Goal: Transaction & Acquisition: Purchase product/service

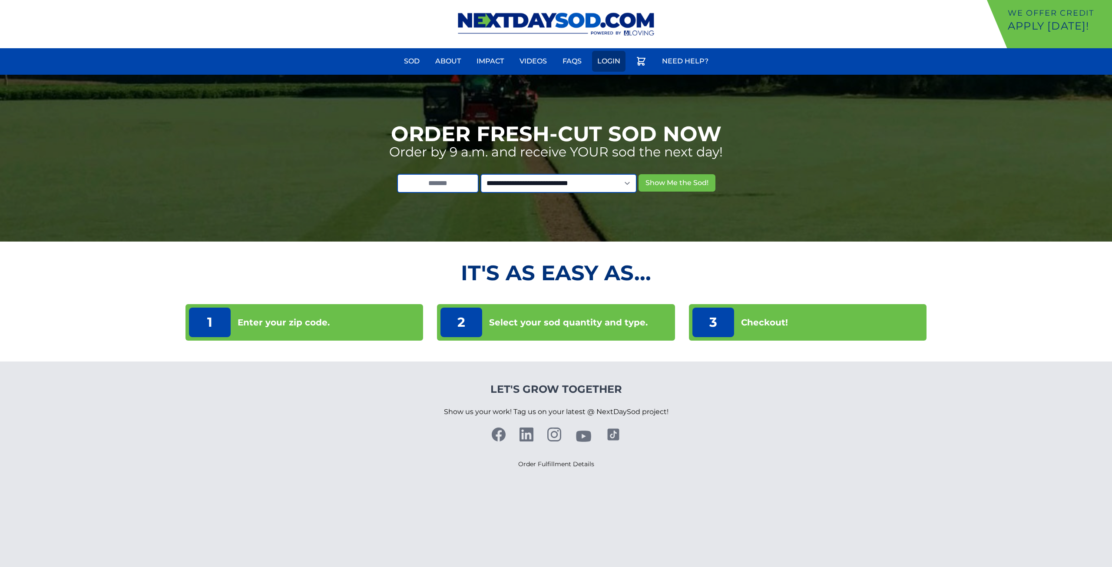
click at [614, 67] on link "Login" at bounding box center [608, 61] width 33 height 21
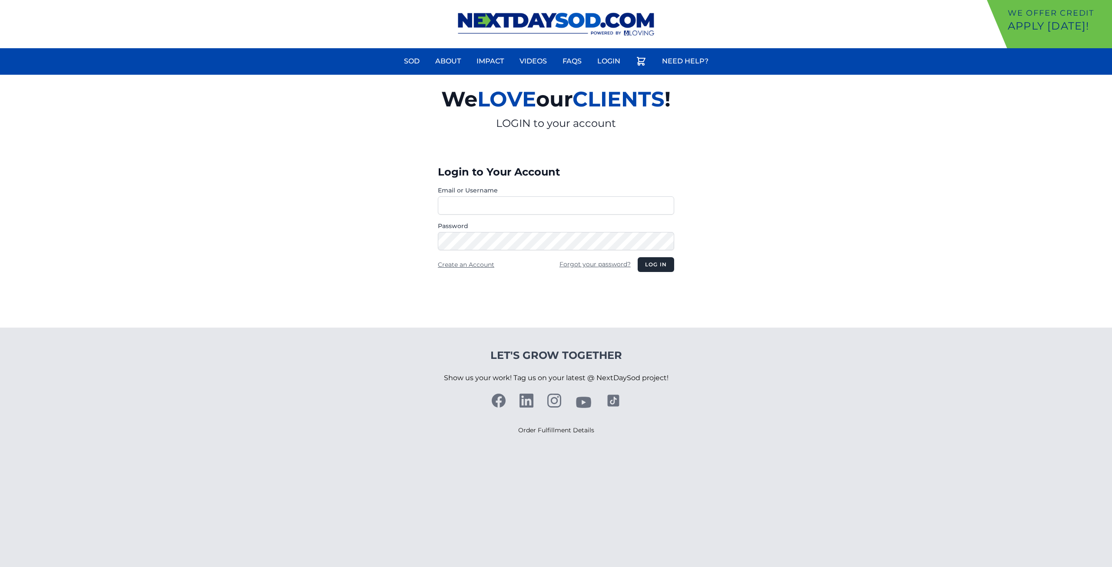
click at [547, 208] on input "Email or Username" at bounding box center [556, 205] width 236 height 18
type input "**********"
click at [638, 257] on button "Log in" at bounding box center [656, 264] width 36 height 15
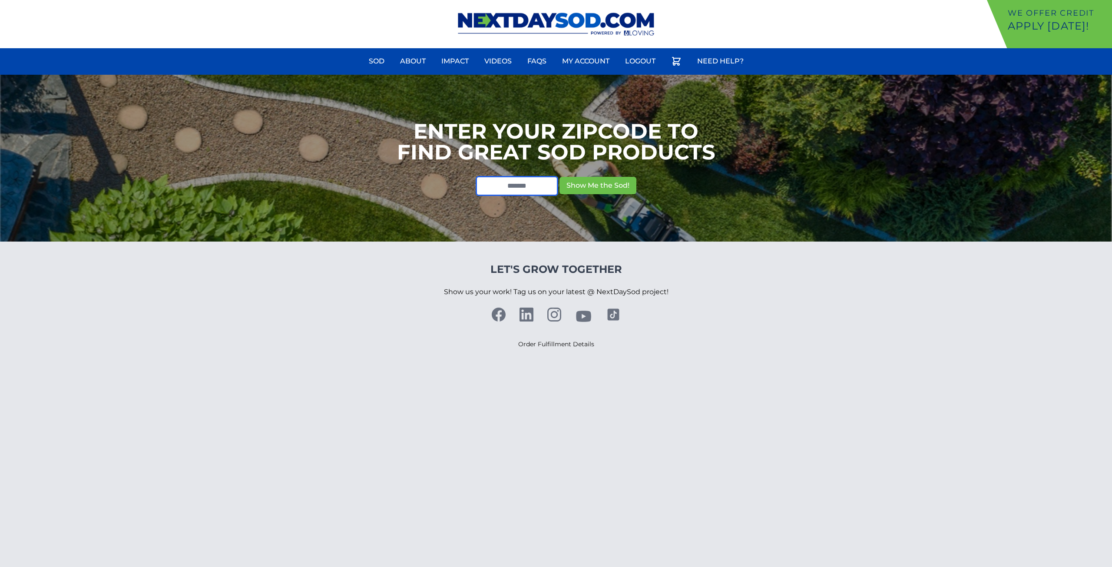
click at [520, 188] on input "text" at bounding box center [517, 185] width 82 height 19
click at [296, 7] on div "We offer Credit Apply Today! Sod About Impact Videos FAQs Need Help? My Account…" at bounding box center [556, 24] width 1112 height 48
click at [517, 190] on input "text" at bounding box center [517, 185] width 82 height 19
type input "*****"
click at [605, 182] on button "Show Me the Sod!" at bounding box center [598, 185] width 77 height 17
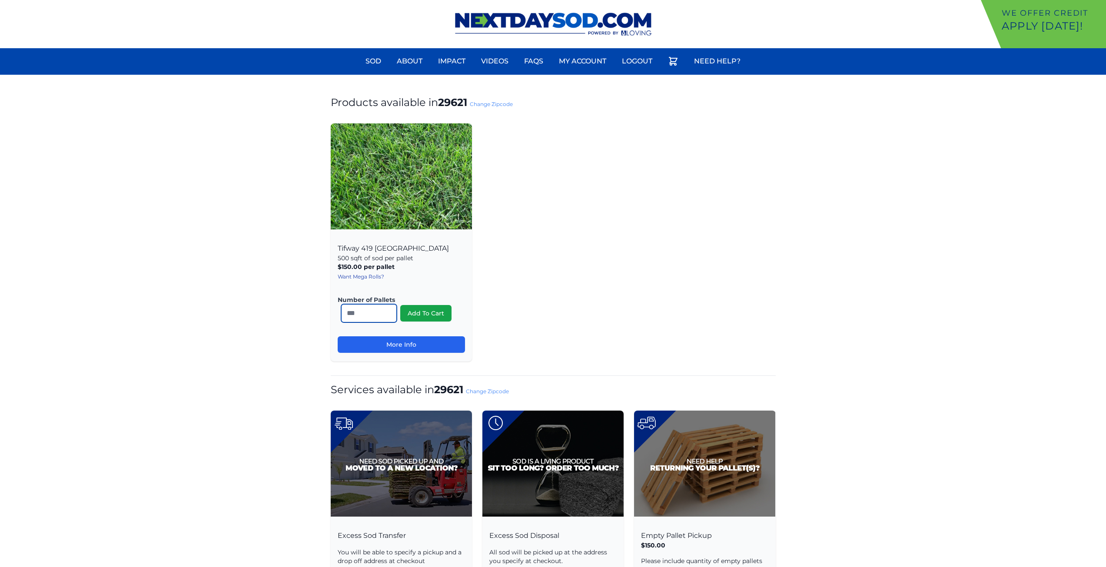
click at [386, 307] on input "*" at bounding box center [369, 313] width 56 height 18
click at [371, 312] on input "*" at bounding box center [369, 313] width 56 height 18
type input "**"
click at [545, 302] on div "Tifway 419 Bermuda 500 sqft of sod per pallet $150.00 per pallet , includes del…" at bounding box center [553, 242] width 445 height 238
click at [445, 308] on button "Add To Cart" at bounding box center [425, 313] width 51 height 17
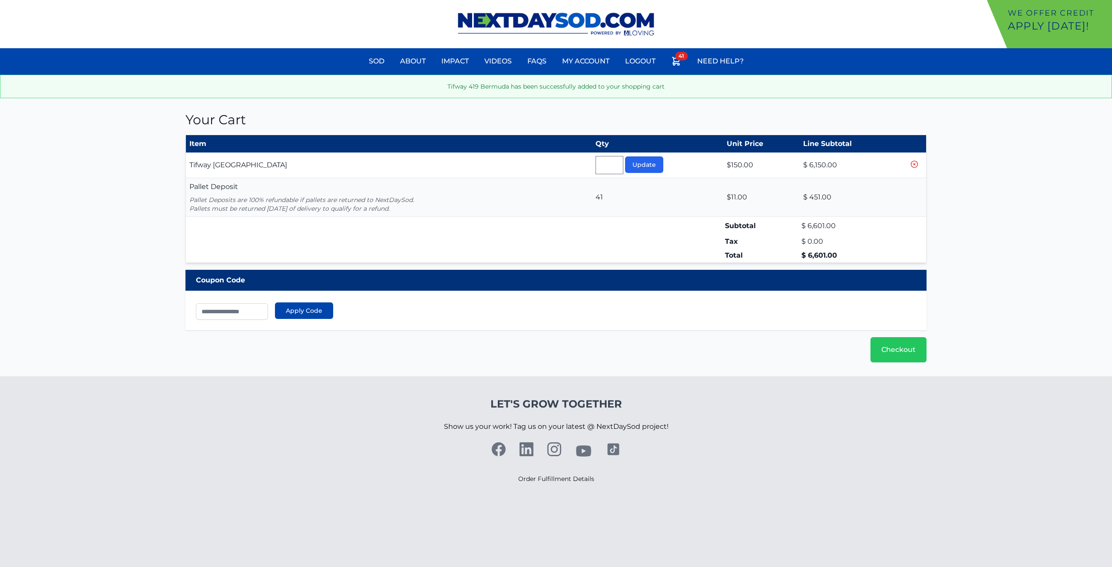
click at [913, 164] on icon at bounding box center [914, 164] width 9 height 9
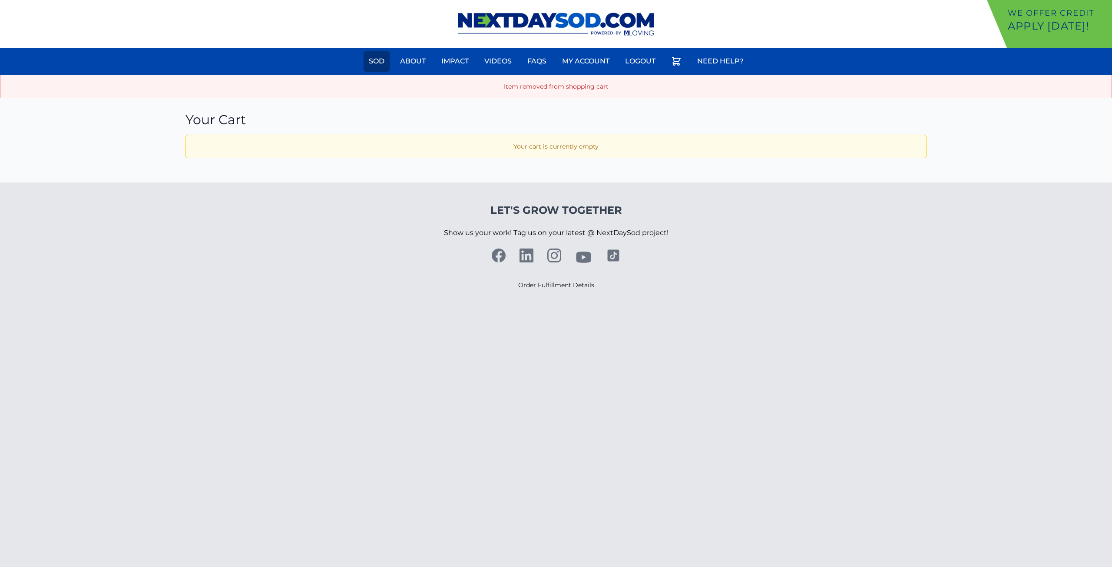
click at [388, 61] on link "Sod" at bounding box center [377, 61] width 26 height 21
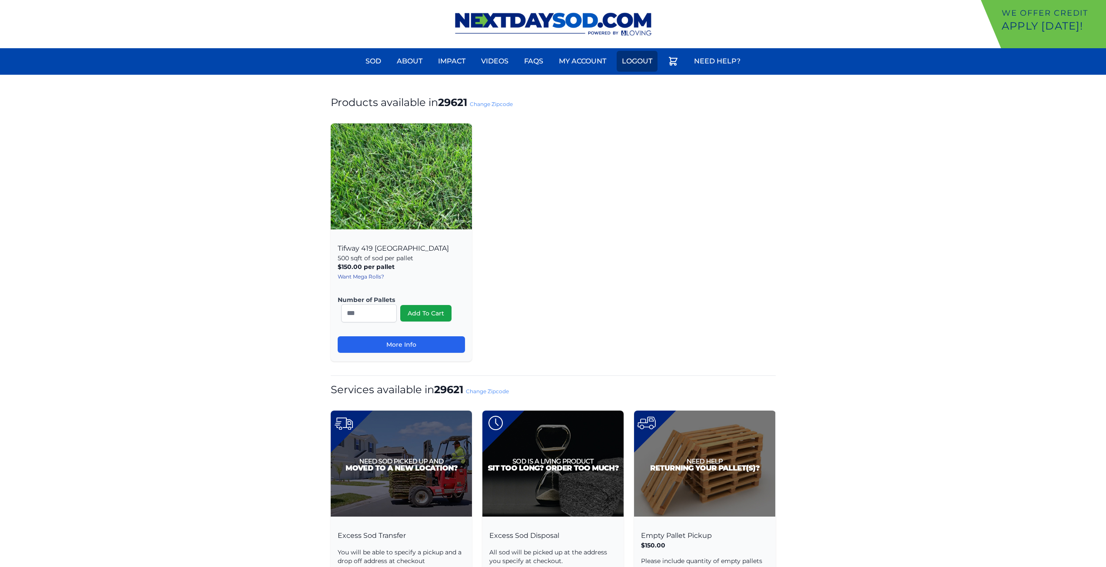
click at [632, 55] on link "Logout" at bounding box center [636, 61] width 41 height 21
